Goal: Use online tool/utility: Use online tool/utility

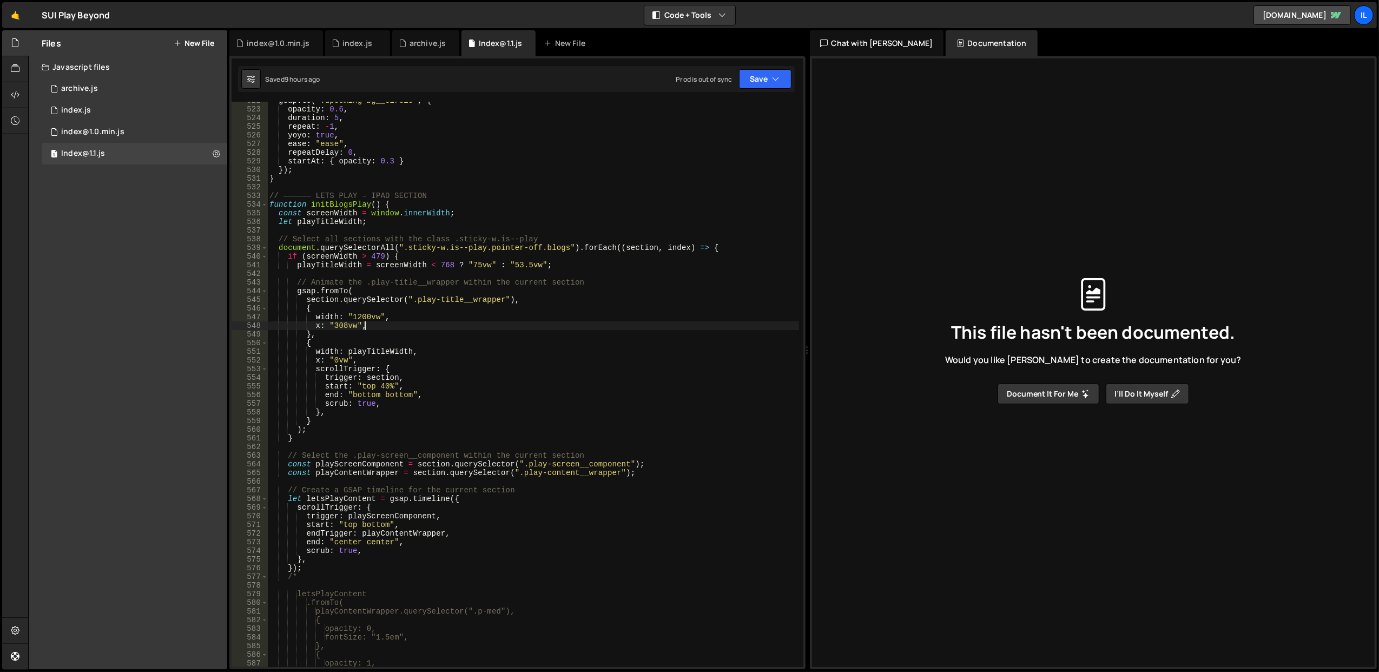
click at [397, 317] on div "gsap . to ( ".upcoming-bg__circle" , { opacity : 0.6 , duration : 5 , repeat : …" at bounding box center [533, 387] width 532 height 583
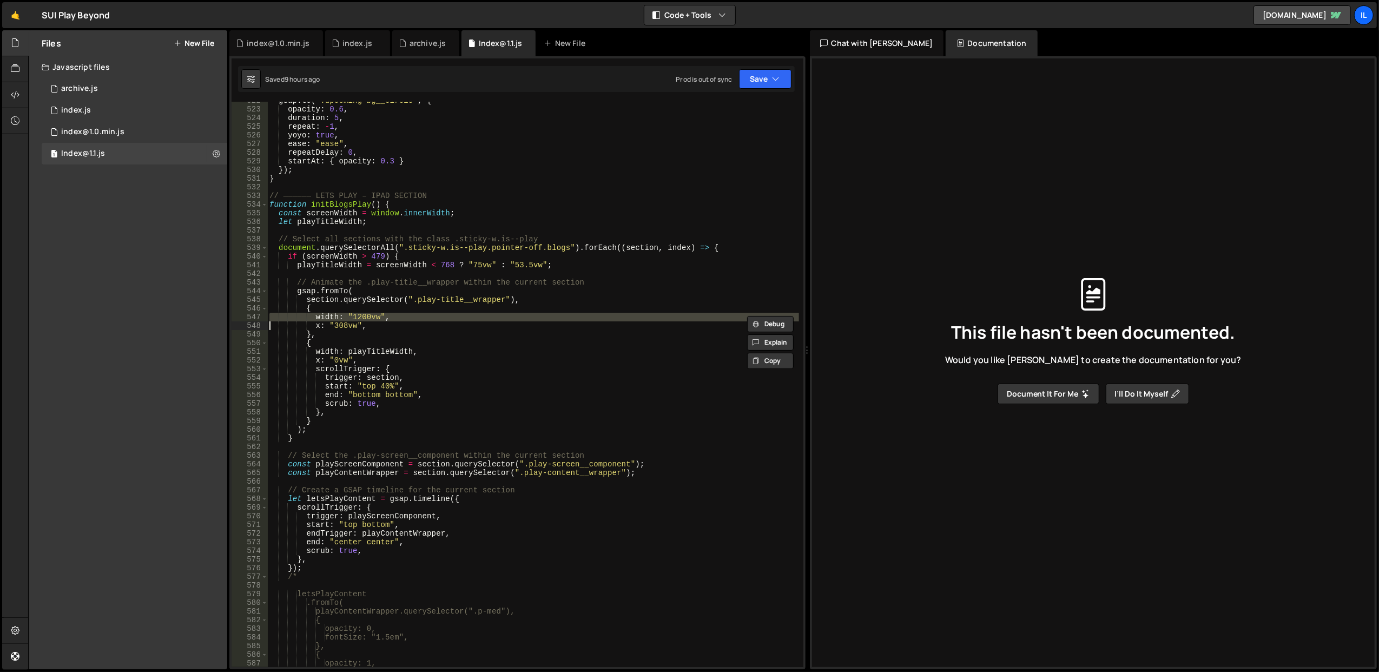
click at [403, 326] on div "gsap . to ( ".upcoming-bg__circle" , { opacity : 0.6 , duration : 5 , repeat : …" at bounding box center [533, 387] width 532 height 583
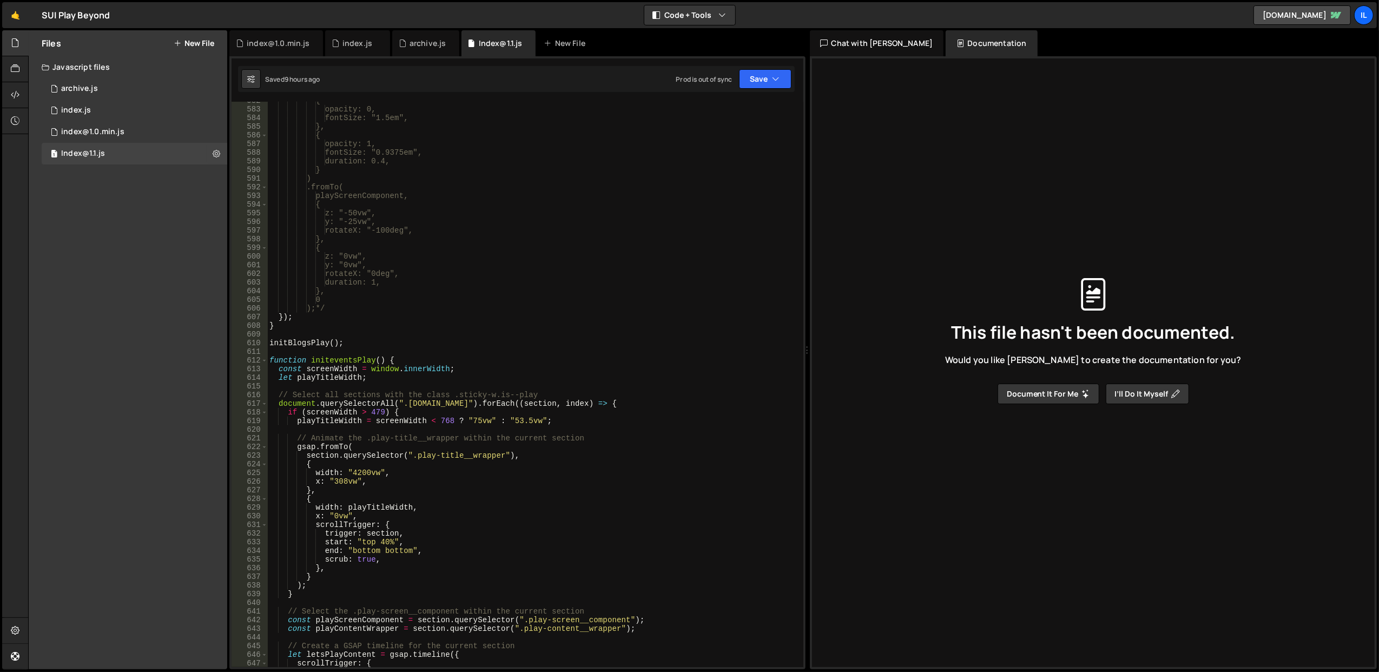
scroll to position [5086, 0]
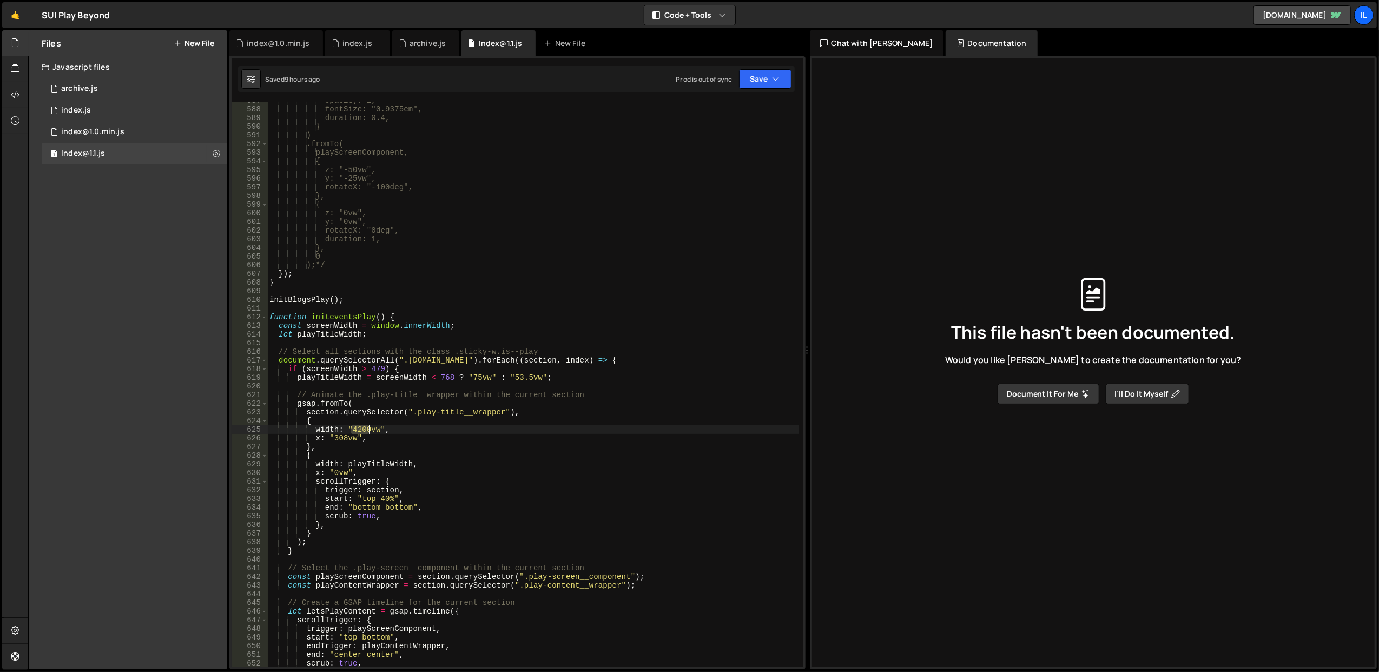
drag, startPoint x: 349, startPoint y: 431, endPoint x: 370, endPoint y: 431, distance: 20.6
click at [370, 431] on div "opacity: 1, fontSize: "0.9375em", duration: 0.4, } ) .fromTo( playScreenCompone…" at bounding box center [533, 387] width 532 height 583
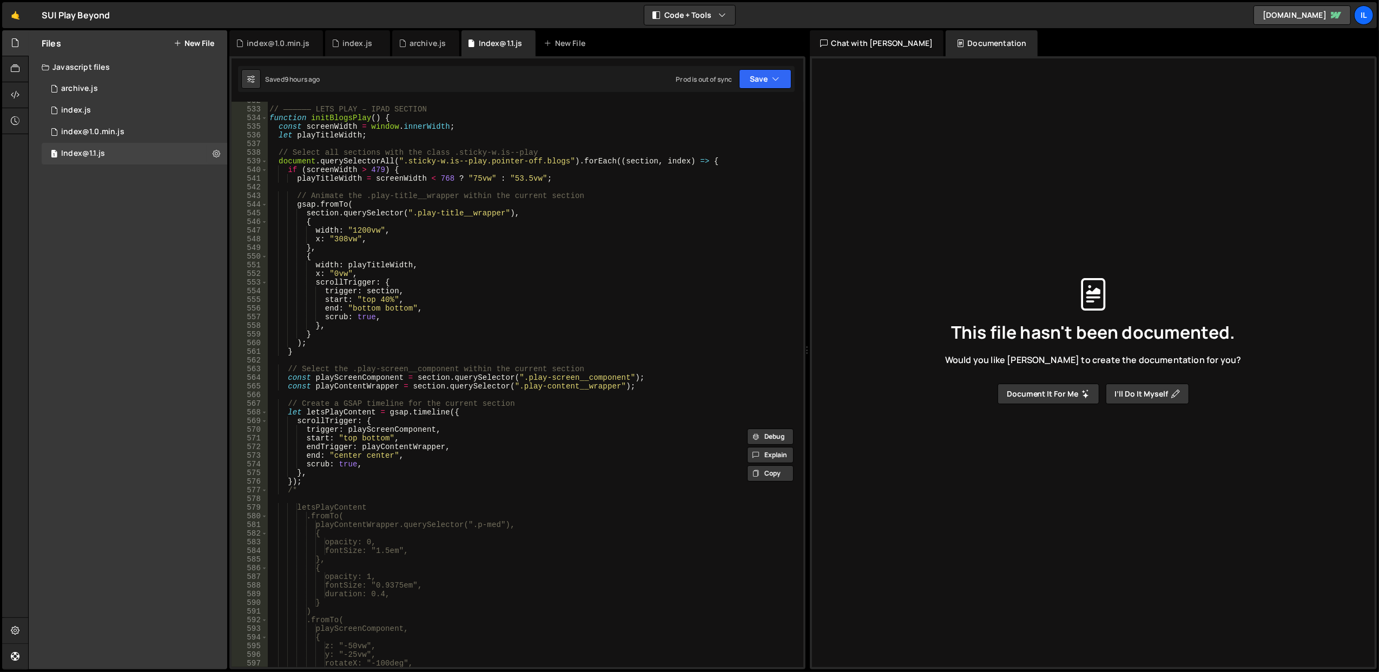
scroll to position [4524, 0]
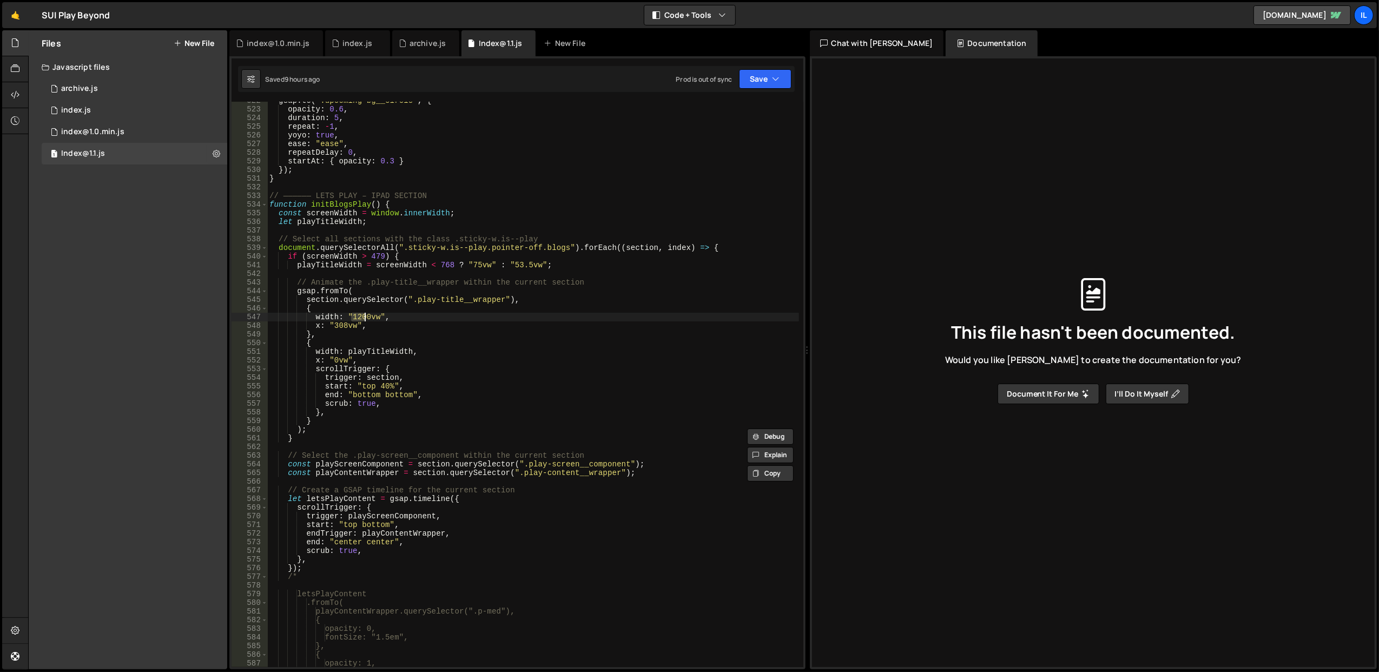
drag, startPoint x: 351, startPoint y: 314, endPoint x: 368, endPoint y: 316, distance: 16.9
click at [368, 316] on div "gsap . to ( ".upcoming-bg__circle" , { opacity : 0.6 , duration : 5 , repeat : …" at bounding box center [533, 387] width 532 height 583
type textarea "width: "4200vw","
click at [392, 274] on div "gsap . to ( ".upcoming-bg__circle" , { opacity : 0.6 , duration : 5 , repeat : …" at bounding box center [533, 387] width 532 height 583
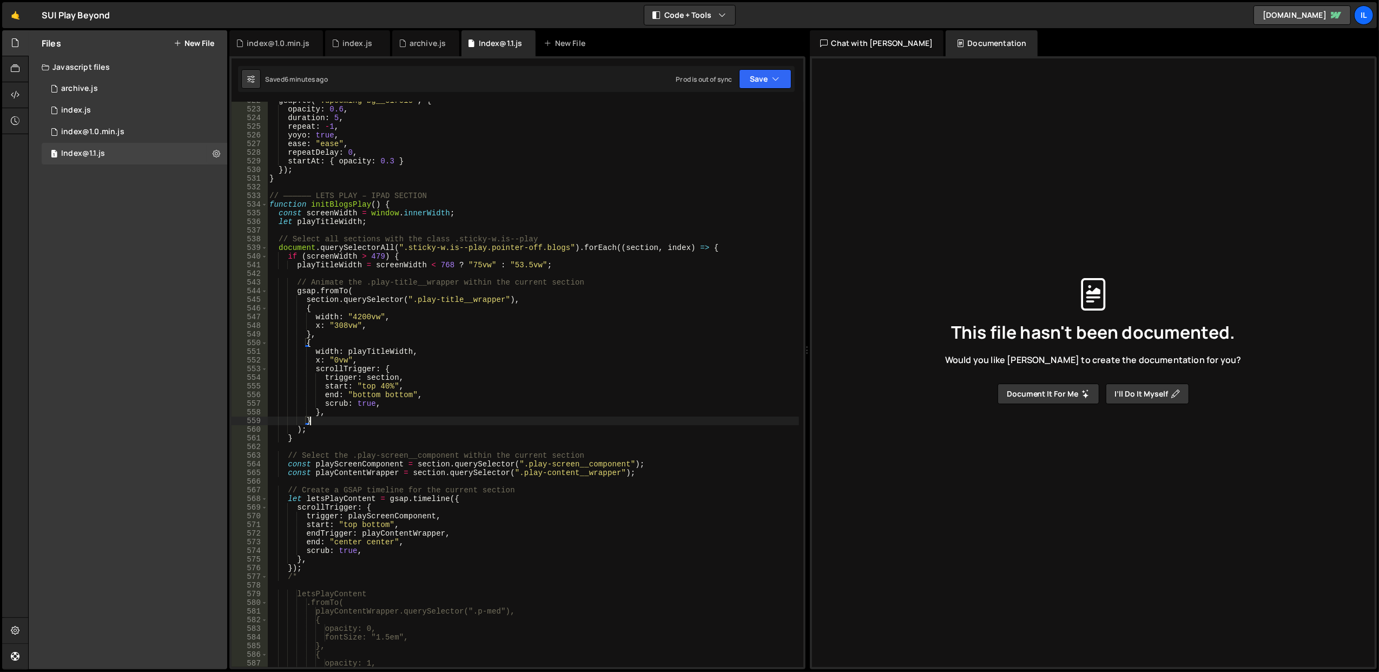
drag, startPoint x: 421, startPoint y: 422, endPoint x: 428, endPoint y: 424, distance: 7.9
click at [428, 424] on div "gsap . to ( ".upcoming-bg__circle" , { opacity : 0.6 , duration : 5 , repeat : …" at bounding box center [533, 387] width 532 height 583
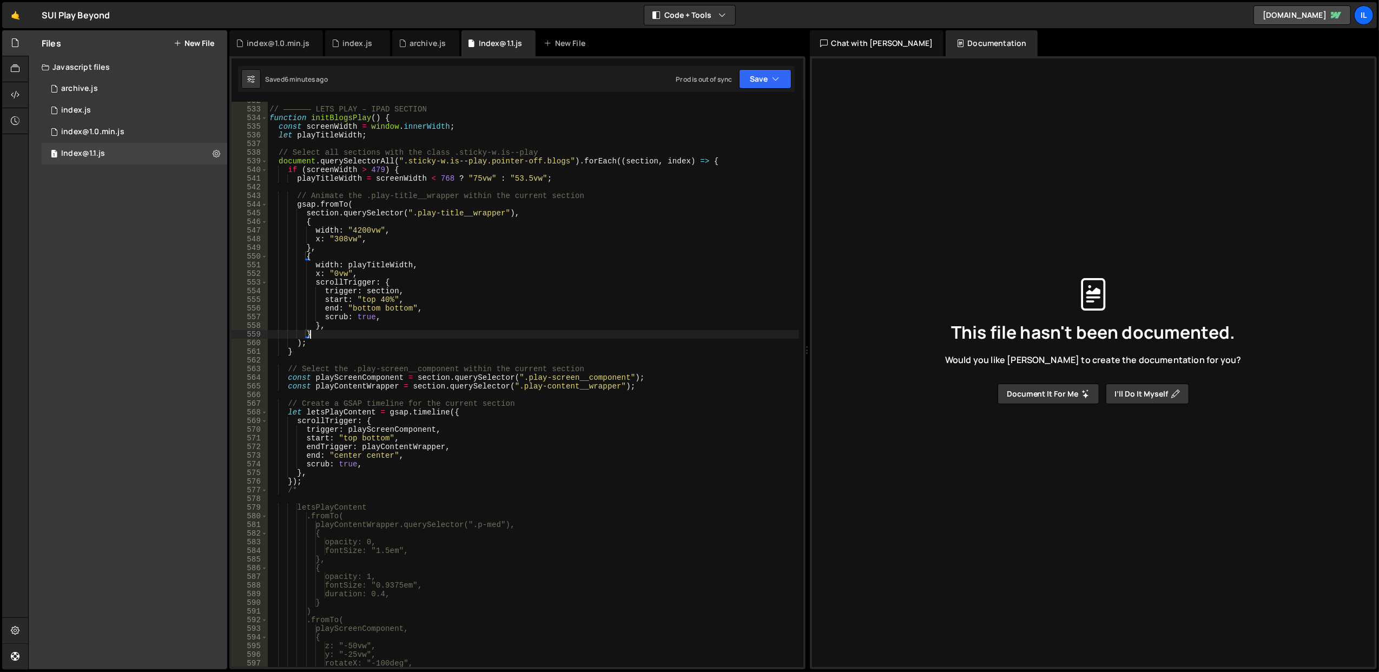
scroll to position [4567, 0]
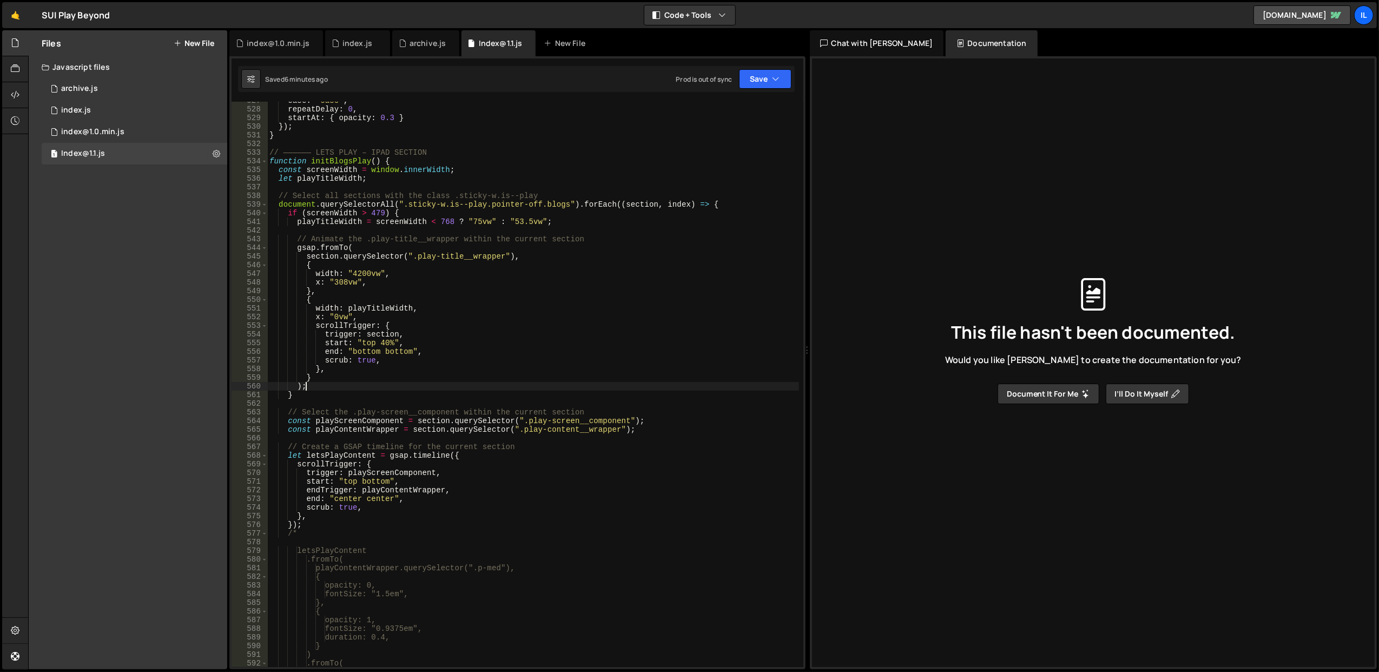
click at [392, 385] on div "ease : "ease" , repeatDelay : 0 , startAt : { opacity : 0.3 } }) ; } // —————— …" at bounding box center [533, 387] width 532 height 583
click at [431, 358] on div "ease : "ease" , repeatDelay : 0 , startAt : { opacity : 0.3 } }) ; } // —————— …" at bounding box center [533, 387] width 532 height 583
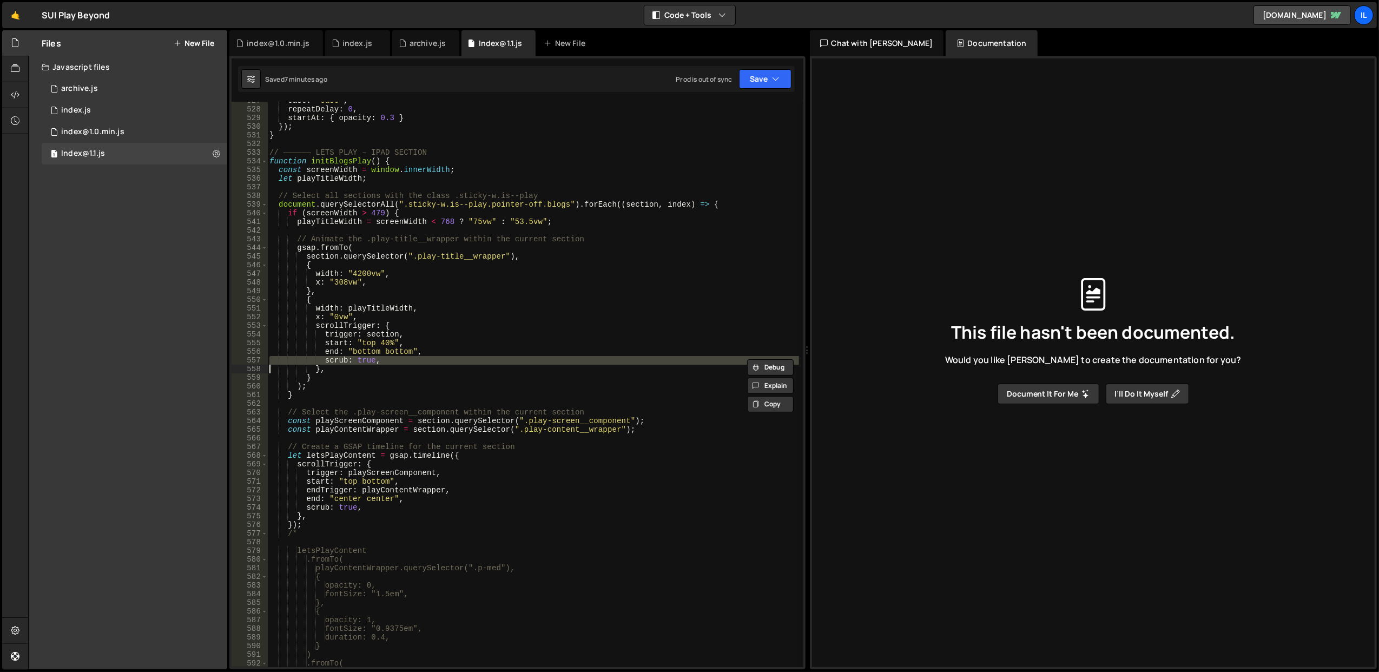
click at [431, 358] on div "ease : "ease" , repeatDelay : 0 , startAt : { opacity : 0.3 } }) ; } // —————— …" at bounding box center [532, 384] width 531 height 565
click at [431, 358] on div "ease : "ease" , repeatDelay : 0 , startAt : { opacity : 0.3 } }) ; } // —————— …" at bounding box center [533, 387] width 532 height 583
click at [431, 358] on div "ease : "ease" , repeatDelay : 0 , startAt : { opacity : 0.3 } }) ; } // —————— …" at bounding box center [532, 384] width 531 height 565
click at [431, 358] on div "ease : "ease" , repeatDelay : 0 , startAt : { opacity : 0.3 } }) ; } // —————— …" at bounding box center [533, 387] width 532 height 583
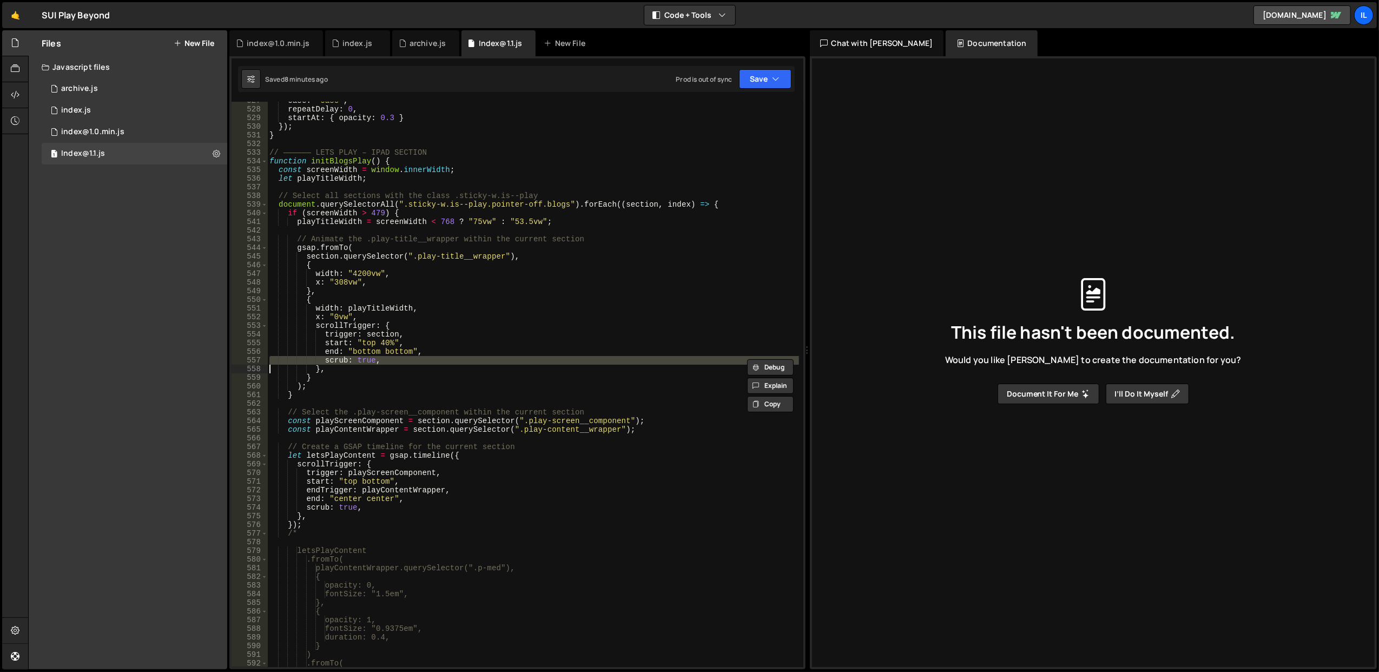
click at [431, 358] on div "ease : "ease" , repeatDelay : 0 , startAt : { opacity : 0.3 } }) ; } // —————— …" at bounding box center [533, 387] width 532 height 583
click at [431, 358] on div "ease : "ease" , repeatDelay : 0 , startAt : { opacity : 0.3 } }) ; } // —————— …" at bounding box center [532, 384] width 531 height 565
click at [431, 358] on div "ease : "ease" , repeatDelay : 0 , startAt : { opacity : 0.3 } }) ; } // —————— …" at bounding box center [533, 387] width 532 height 583
click at [431, 358] on div "ease : "ease" , repeatDelay : 0 , startAt : { opacity : 0.3 } }) ; } // —————— …" at bounding box center [532, 384] width 531 height 565
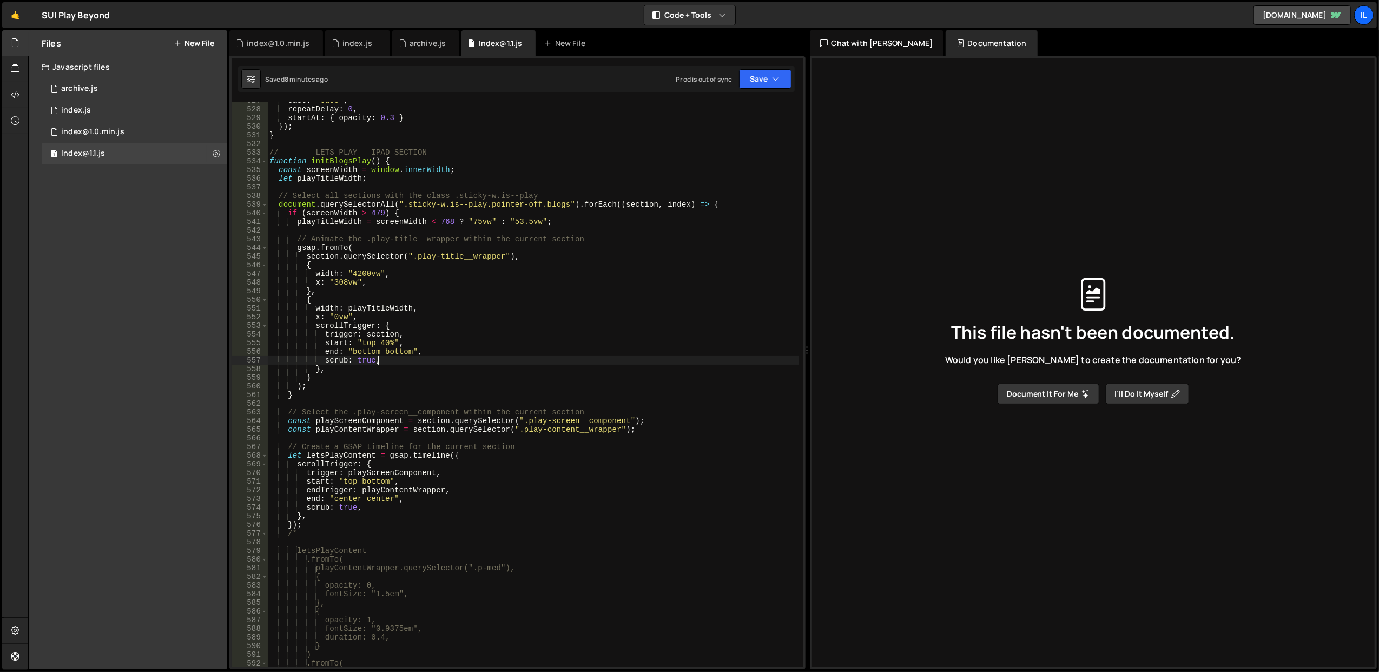
click at [431, 358] on div "ease : "ease" , repeatDelay : 0 , startAt : { opacity : 0.3 } }) ; } // —————— …" at bounding box center [533, 387] width 532 height 583
click at [431, 358] on div "ease : "ease" , repeatDelay : 0 , startAt : { opacity : 0.3 } }) ; } // —————— …" at bounding box center [532, 384] width 531 height 565
drag, startPoint x: 333, startPoint y: 283, endPoint x: 345, endPoint y: 283, distance: 11.9
click at [345, 283] on div "ease : "ease" , repeatDelay : 0 , startAt : { opacity : 0.3 } }) ; } // —————— …" at bounding box center [533, 387] width 532 height 583
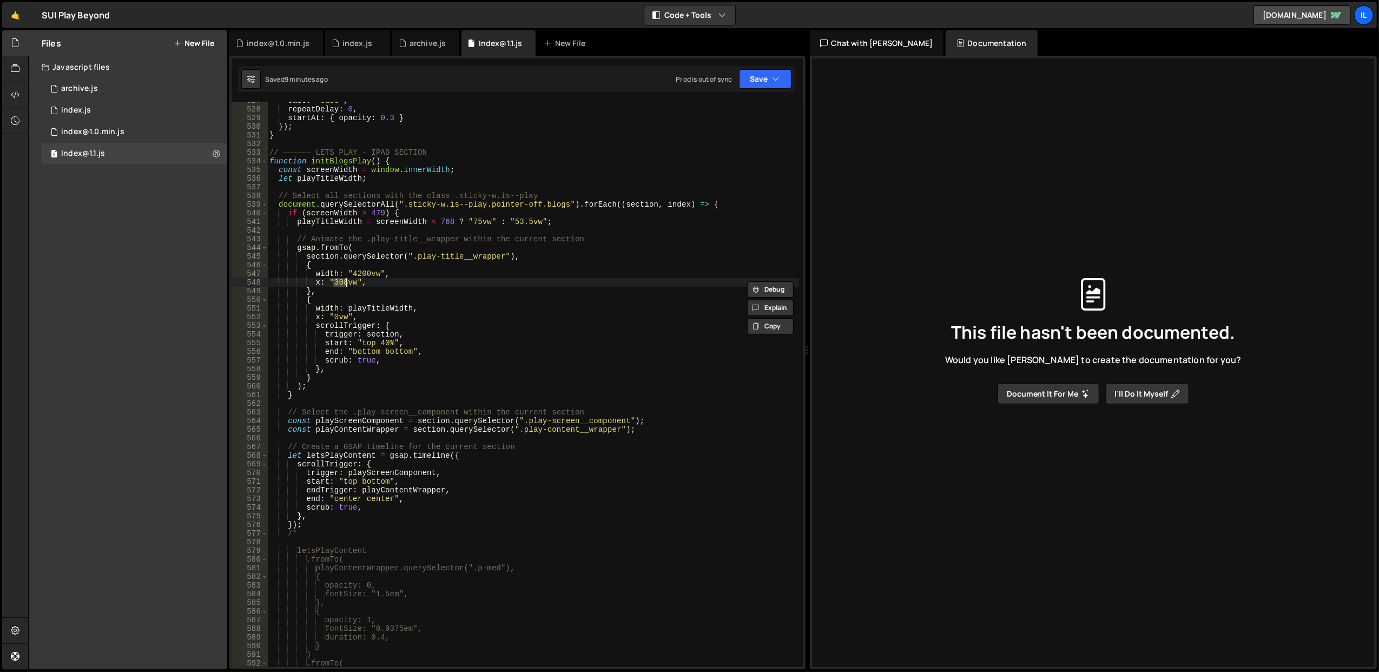
click at [436, 292] on div "ease : "ease" , repeatDelay : 0 , startAt : { opacity : 0.3 } }) ; } // —————— …" at bounding box center [533, 387] width 532 height 583
drag, startPoint x: 511, startPoint y: 222, endPoint x: 517, endPoint y: 221, distance: 6.6
click at [517, 221] on div "ease : "ease" , repeatDelay : 0 , startAt : { opacity : 0.3 } }) ; } // —————— …" at bounding box center [533, 387] width 532 height 583
click at [516, 222] on div "ease : "ease" , repeatDelay : 0 , startAt : { opacity : 0.3 } }) ; } // —————— …" at bounding box center [532, 384] width 531 height 565
drag, startPoint x: 510, startPoint y: 221, endPoint x: 529, endPoint y: 221, distance: 18.9
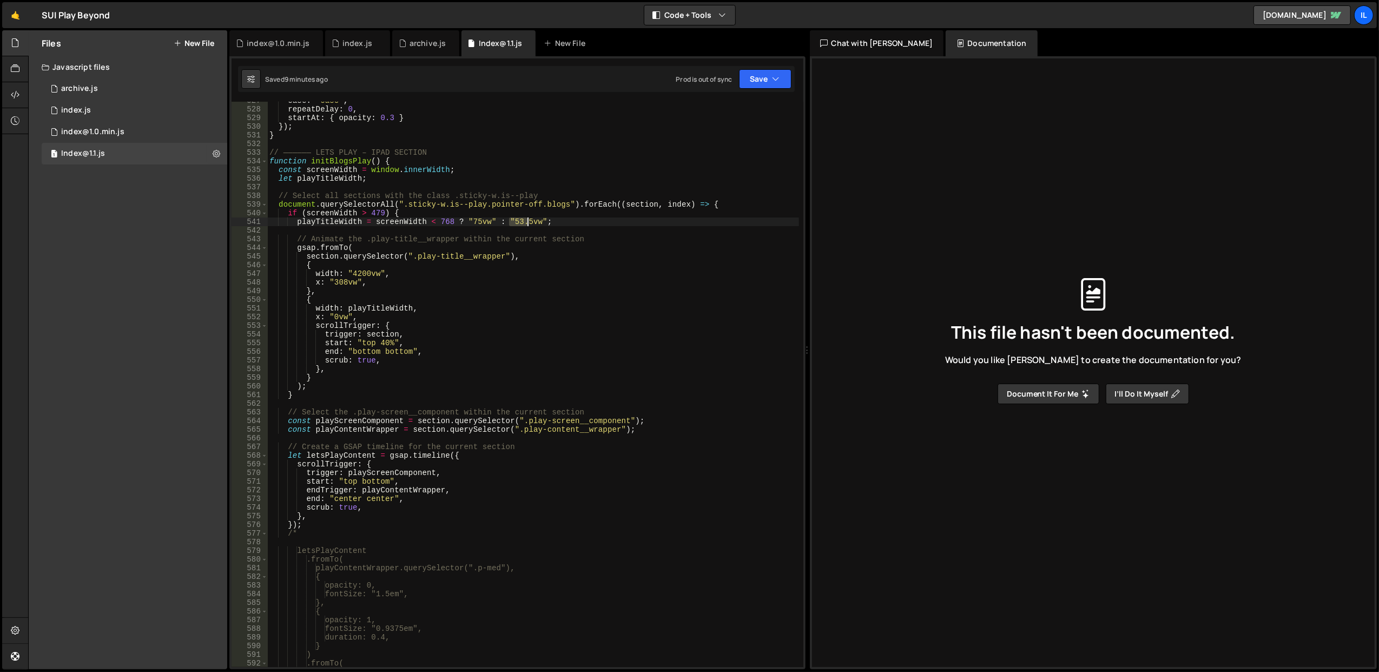
click at [529, 221] on div "ease : "ease" , repeatDelay : 0 , startAt : { opacity : 0.3 } }) ; } // —————— …" at bounding box center [533, 387] width 532 height 583
click at [552, 180] on div "ease : "ease" , repeatDelay : 0 , startAt : { opacity : 0.3 } }) ; } // —————— …" at bounding box center [533, 387] width 532 height 583
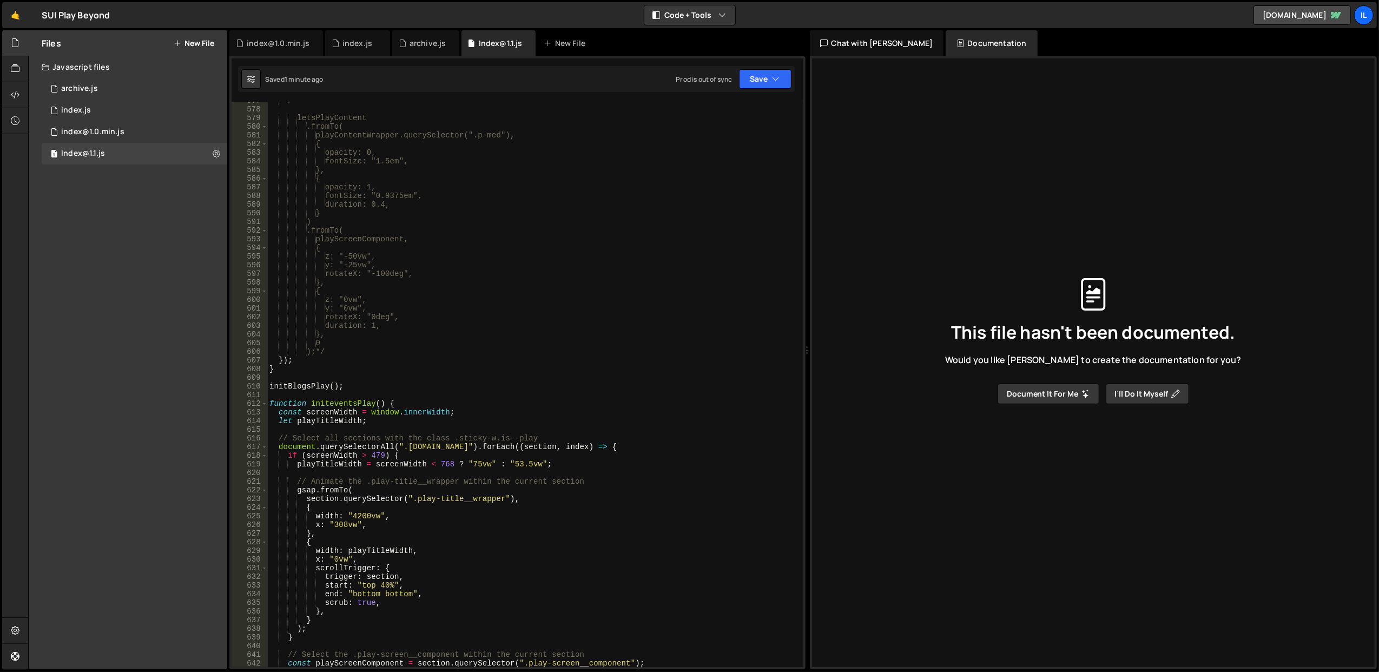
scroll to position [5043, 0]
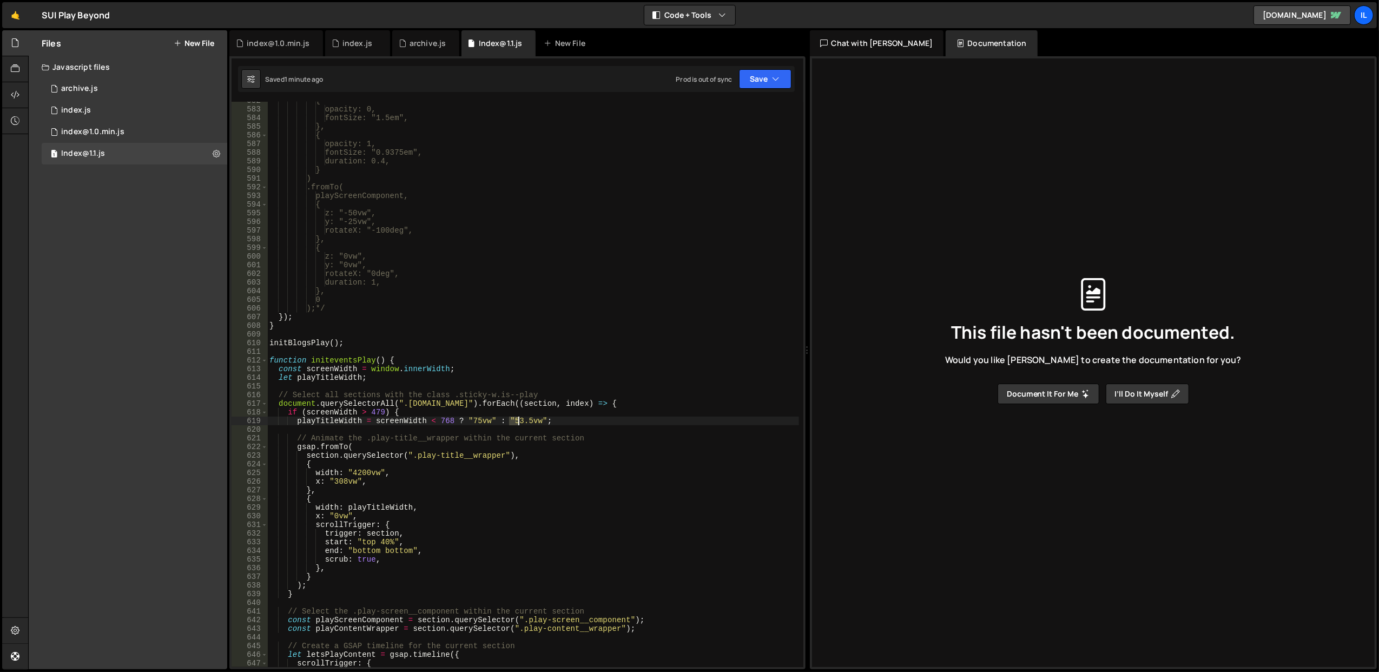
drag, startPoint x: 510, startPoint y: 424, endPoint x: 520, endPoint y: 424, distance: 10.3
click at [520, 424] on div "{ opacity: 0, fontSize: "1.5em", }, { opacity: 1, fontSize: "0.9375em", duratio…" at bounding box center [533, 387] width 532 height 583
click at [517, 362] on div "{ opacity: 0, fontSize: "1.5em", }, { opacity: 1, fontSize: "0.9375em", duratio…" at bounding box center [533, 387] width 532 height 583
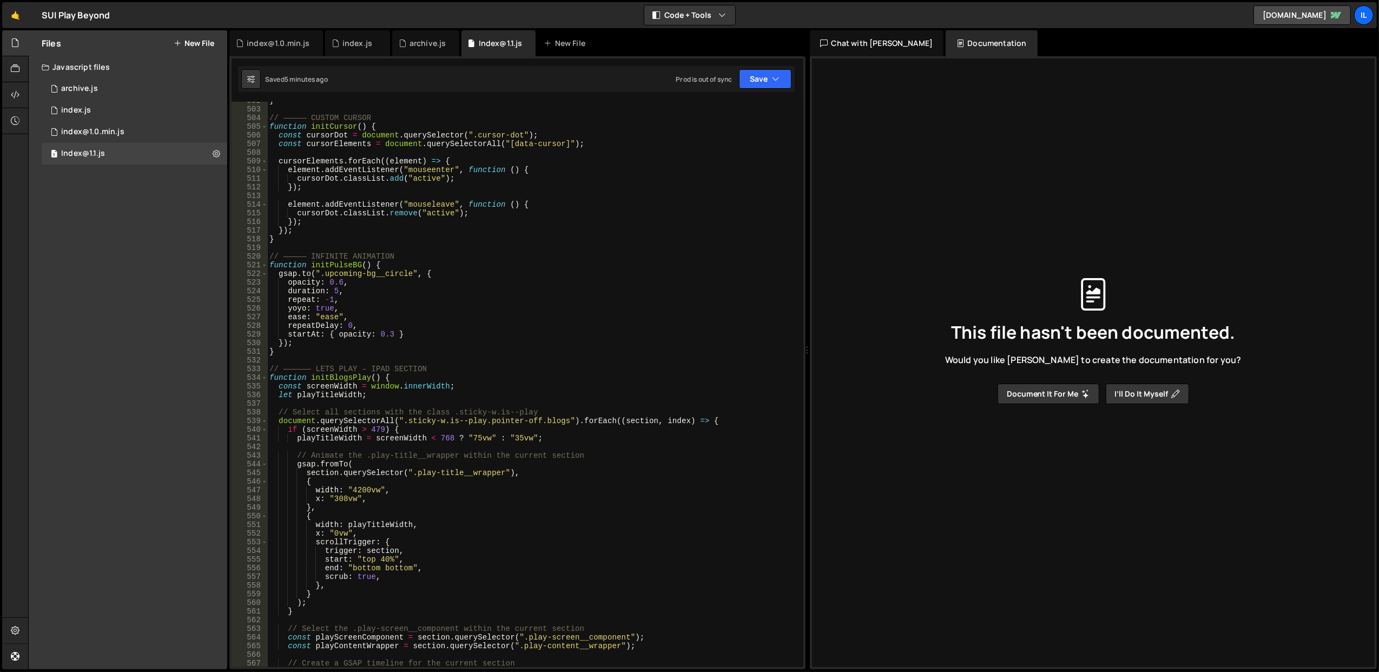
scroll to position [4351, 0]
click at [511, 438] on div "} // ————— CUSTOM CURSOR function initCursor ( ) { const cursorDot = document .…" at bounding box center [533, 387] width 532 height 583
click at [334, 498] on div "} // ————— CUSTOM CURSOR function initCursor ( ) { const cursorDot = document .…" at bounding box center [533, 387] width 532 height 583
click at [563, 397] on div "} // ————— CUSTOM CURSOR function initCursor ( ) { const cursorDot = document .…" at bounding box center [533, 387] width 532 height 583
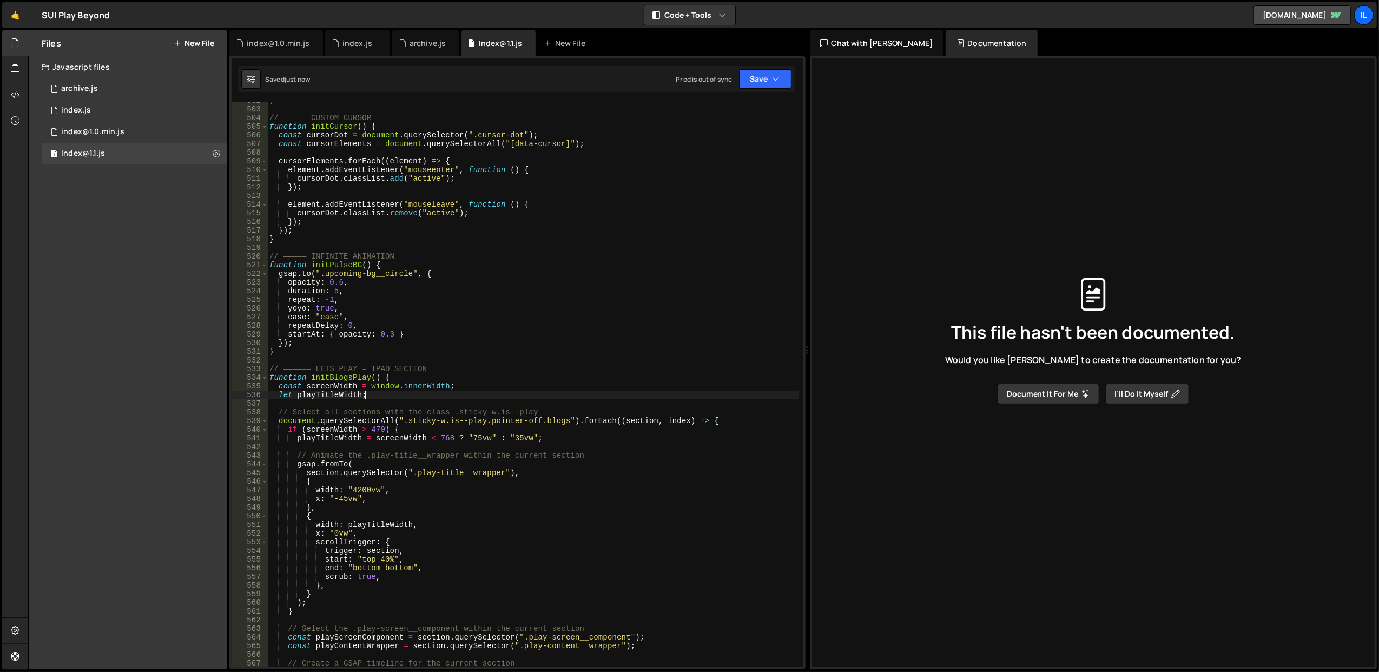
type textarea "let playTitleWidth;"
